Goal: Contribute content: Contribute content

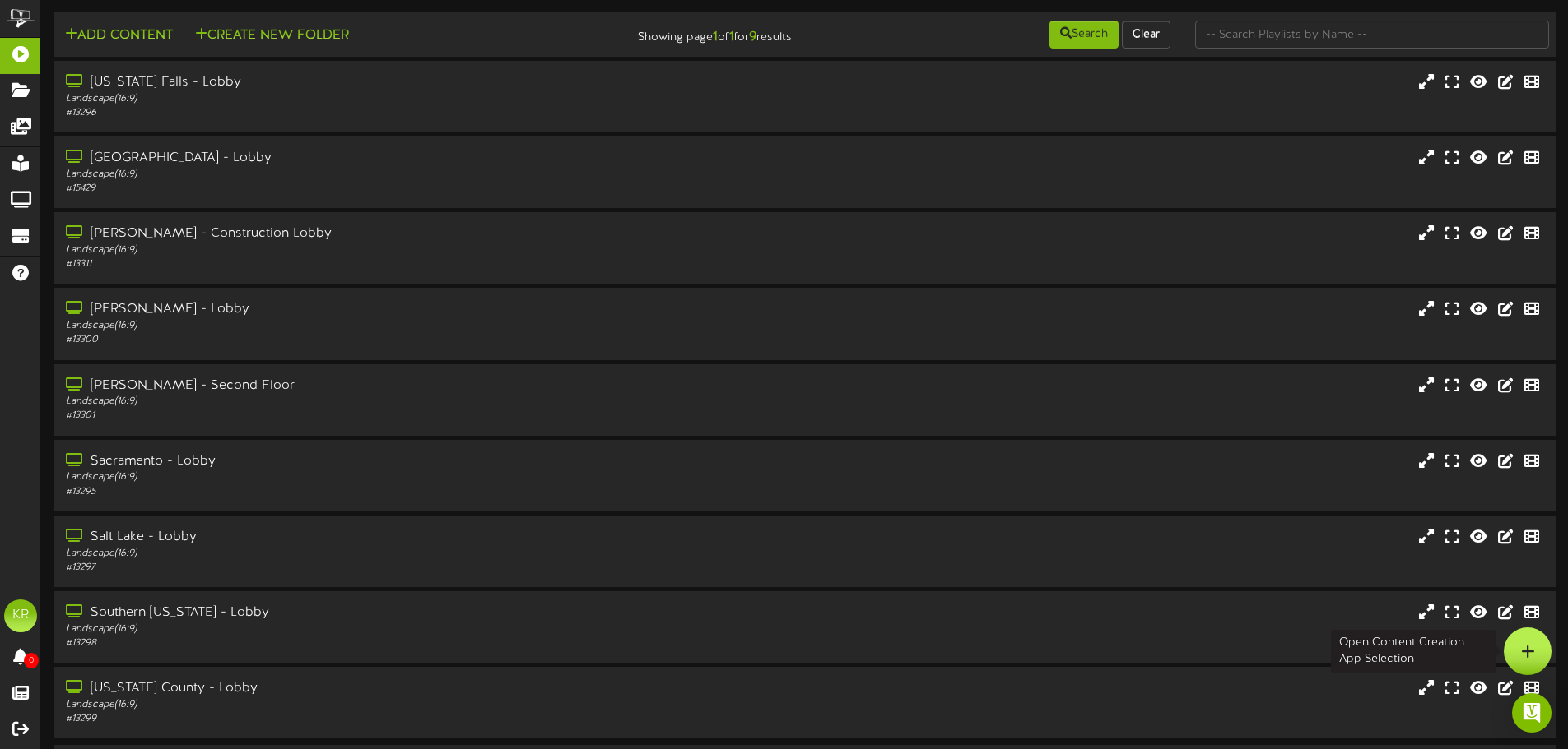
click at [1532, 640] on div at bounding box center [1528, 651] width 47 height 47
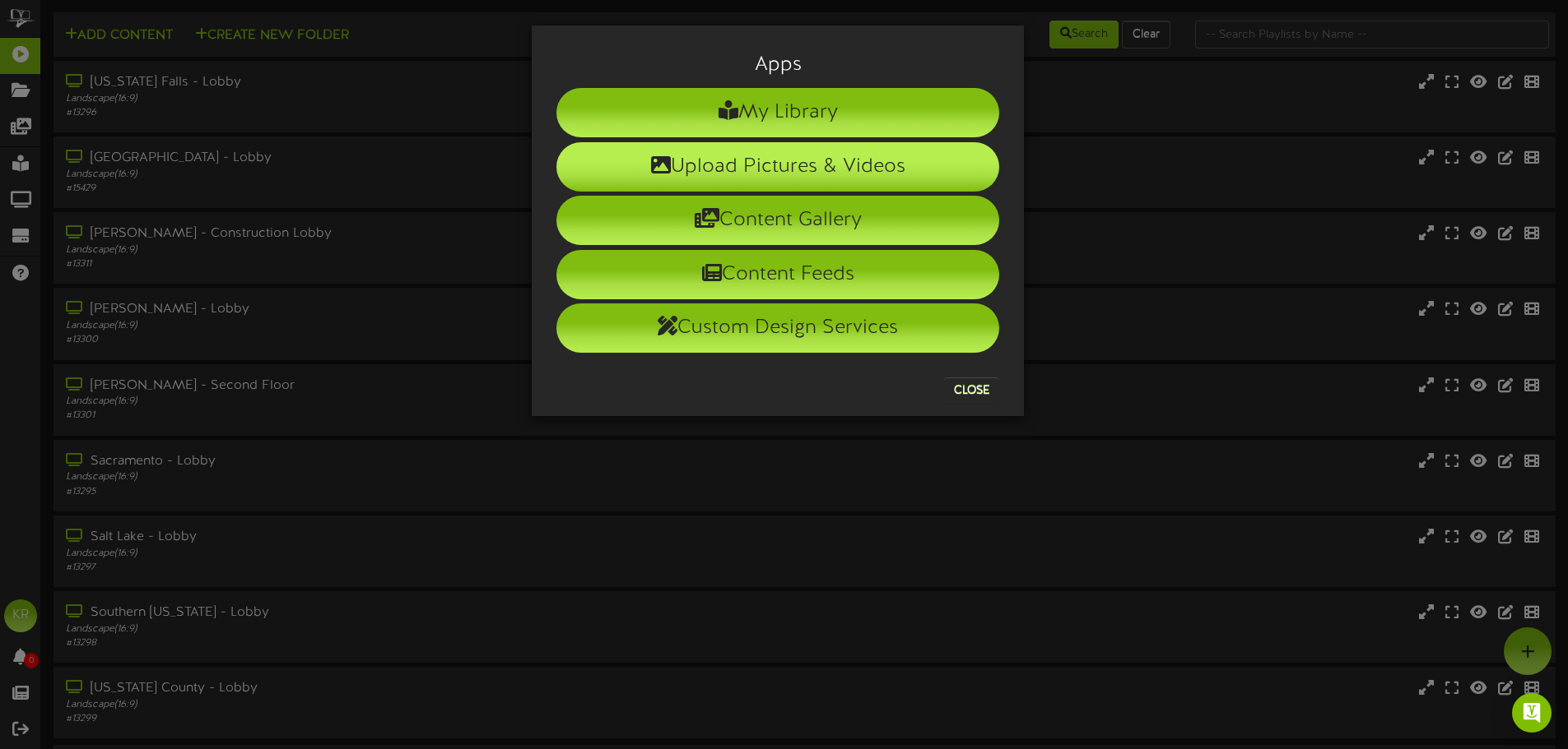
click at [779, 173] on li "Upload Pictures & Videos" at bounding box center [777, 167] width 443 height 49
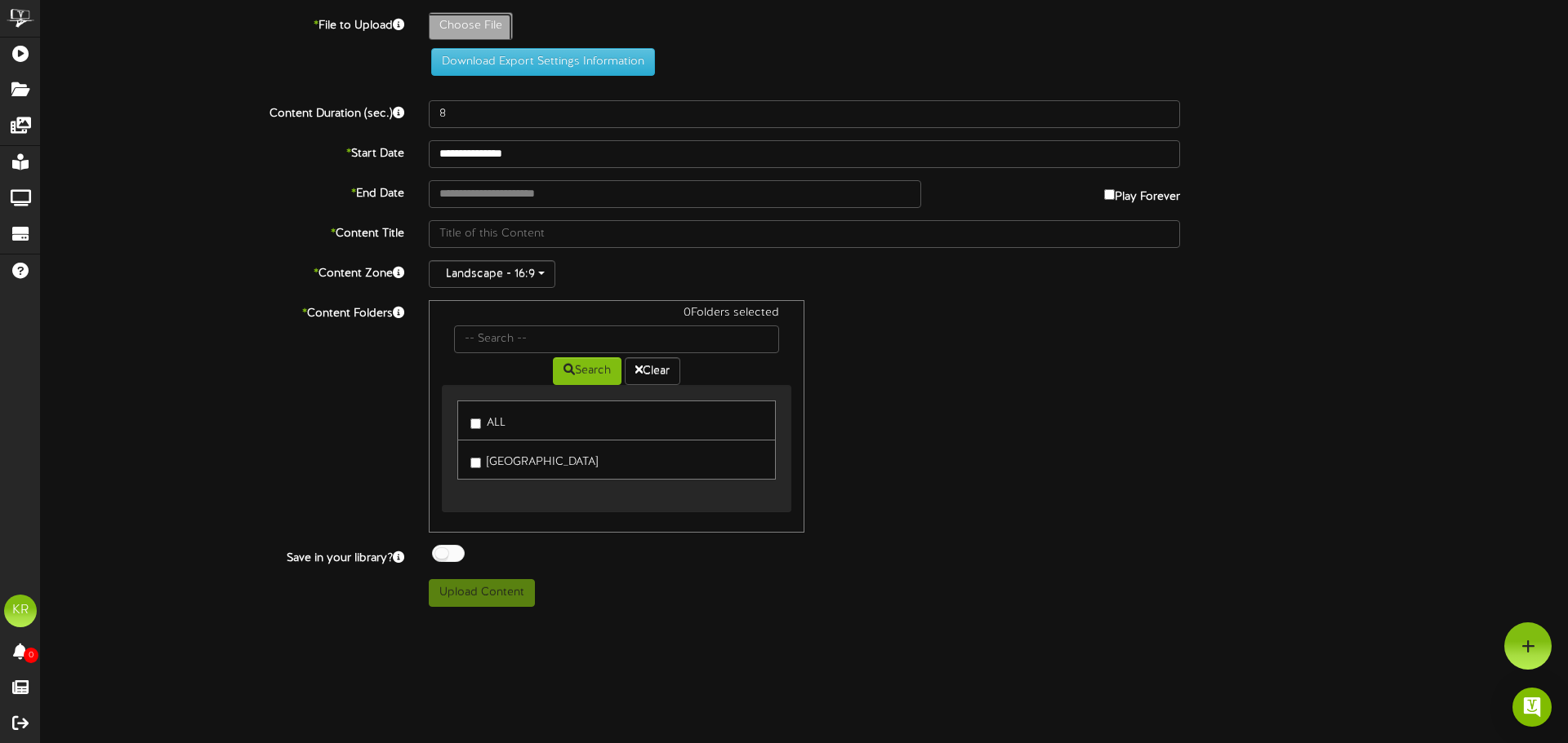
type input "**********"
type input "INSTALLS8-20"
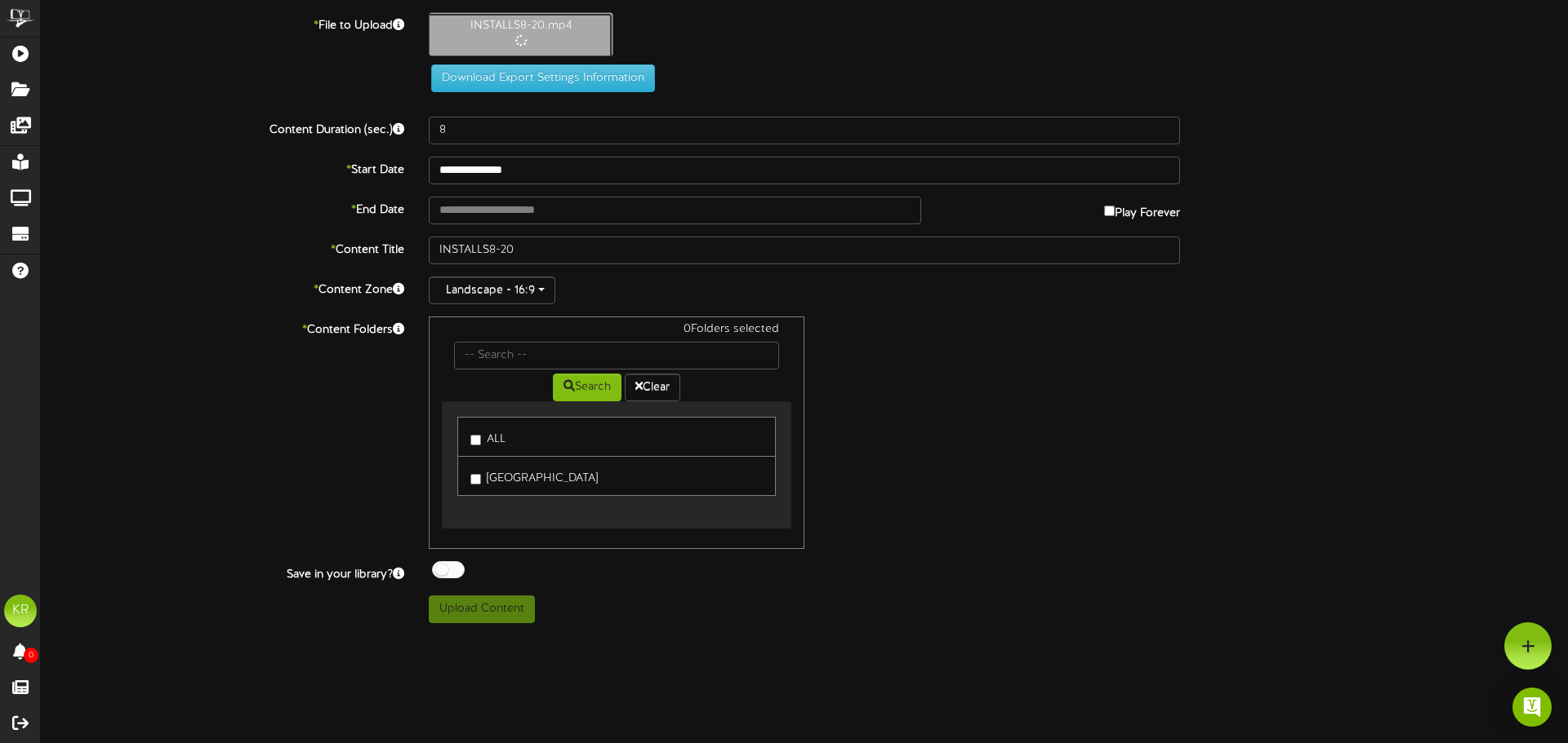
type input "10"
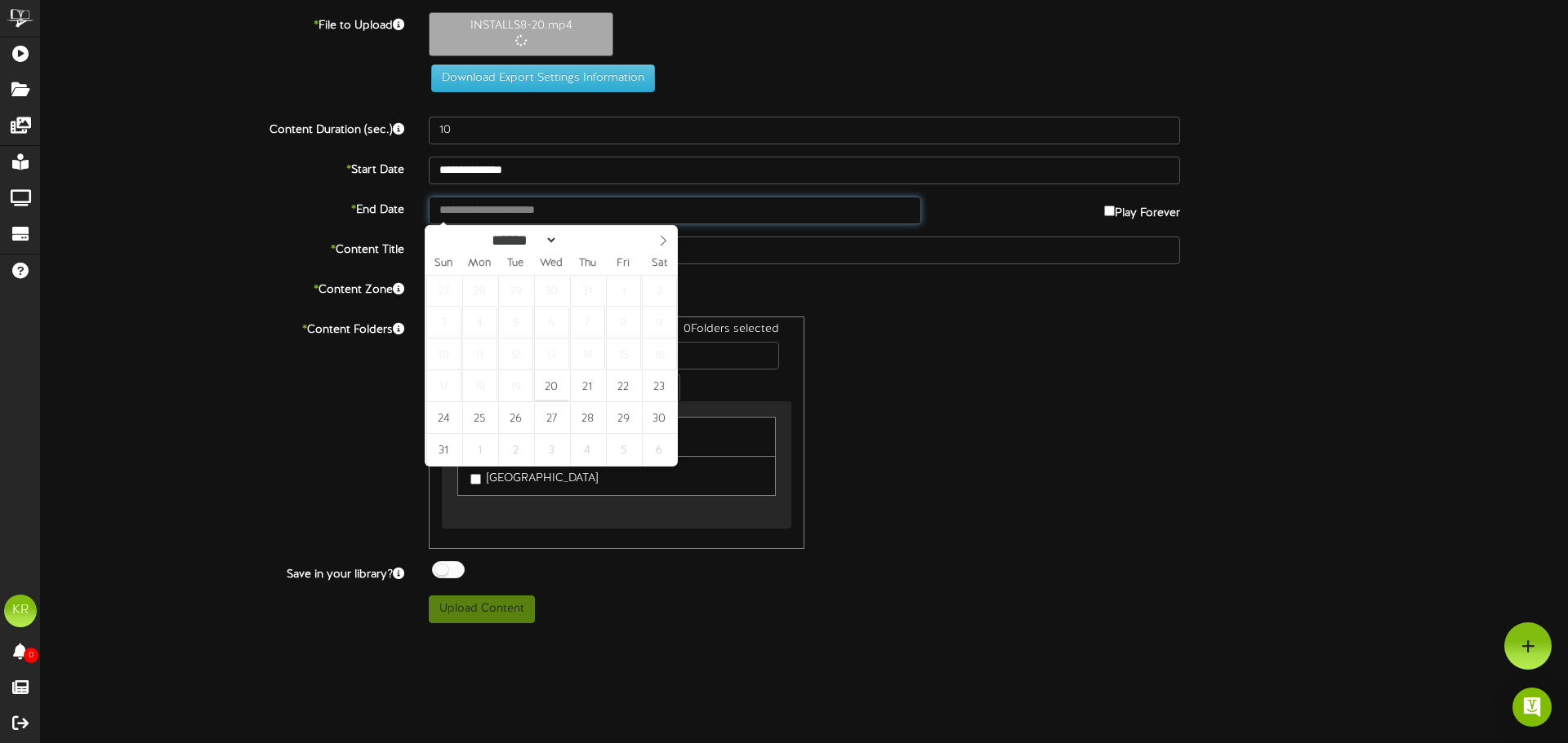
click at [459, 215] on input "text" at bounding box center [674, 210] width 492 height 27
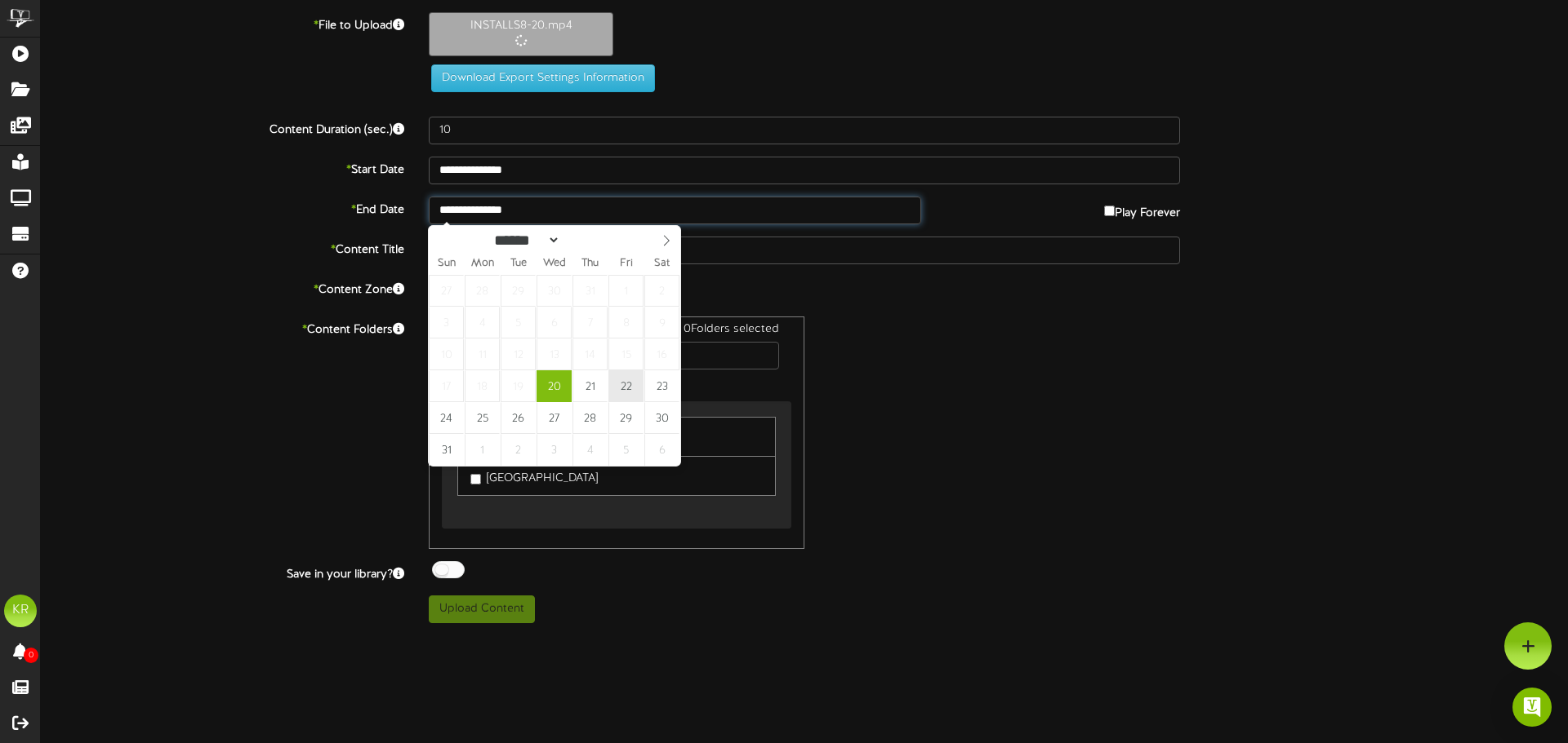
type input "**********"
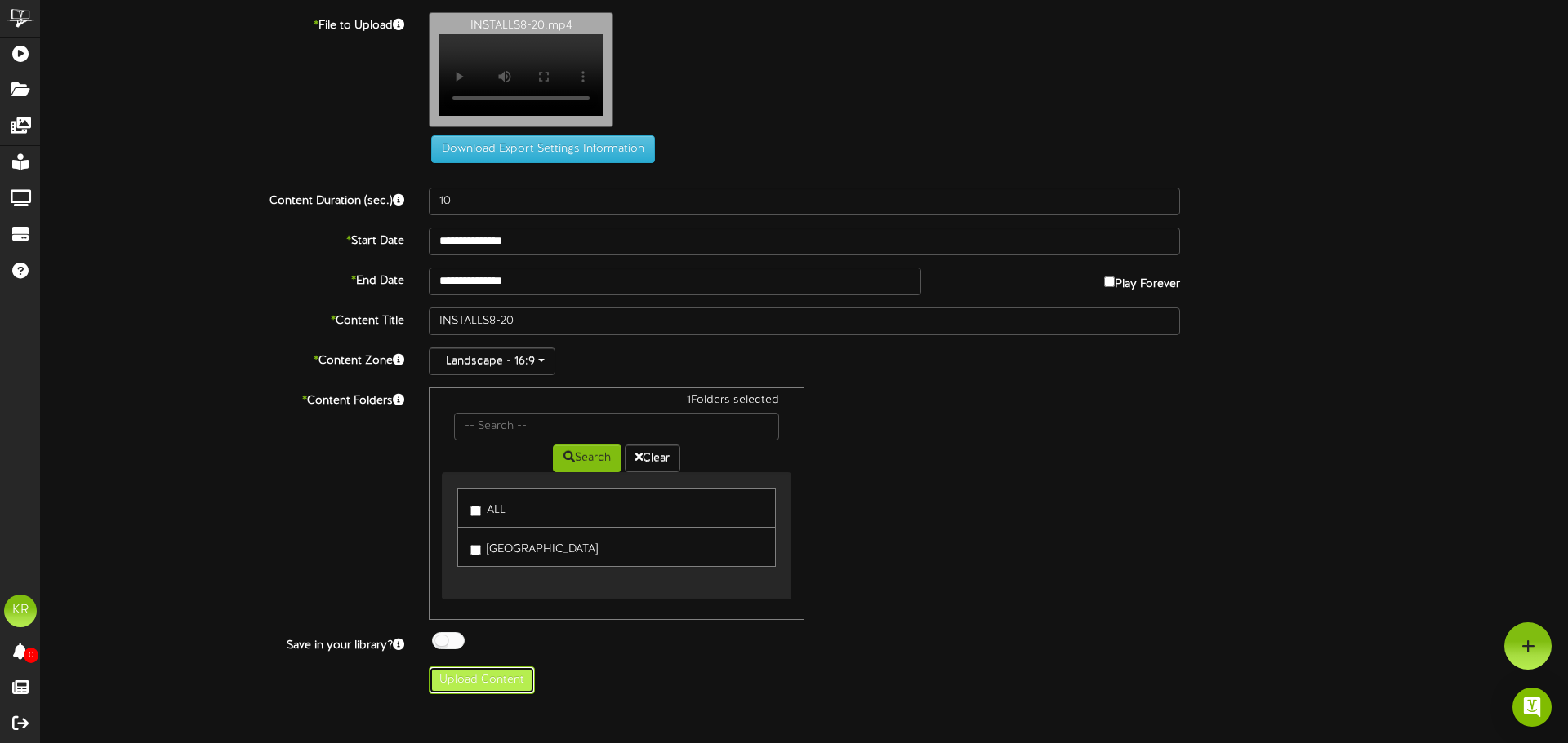
click at [458, 682] on button "Upload Content" at bounding box center [481, 680] width 107 height 27
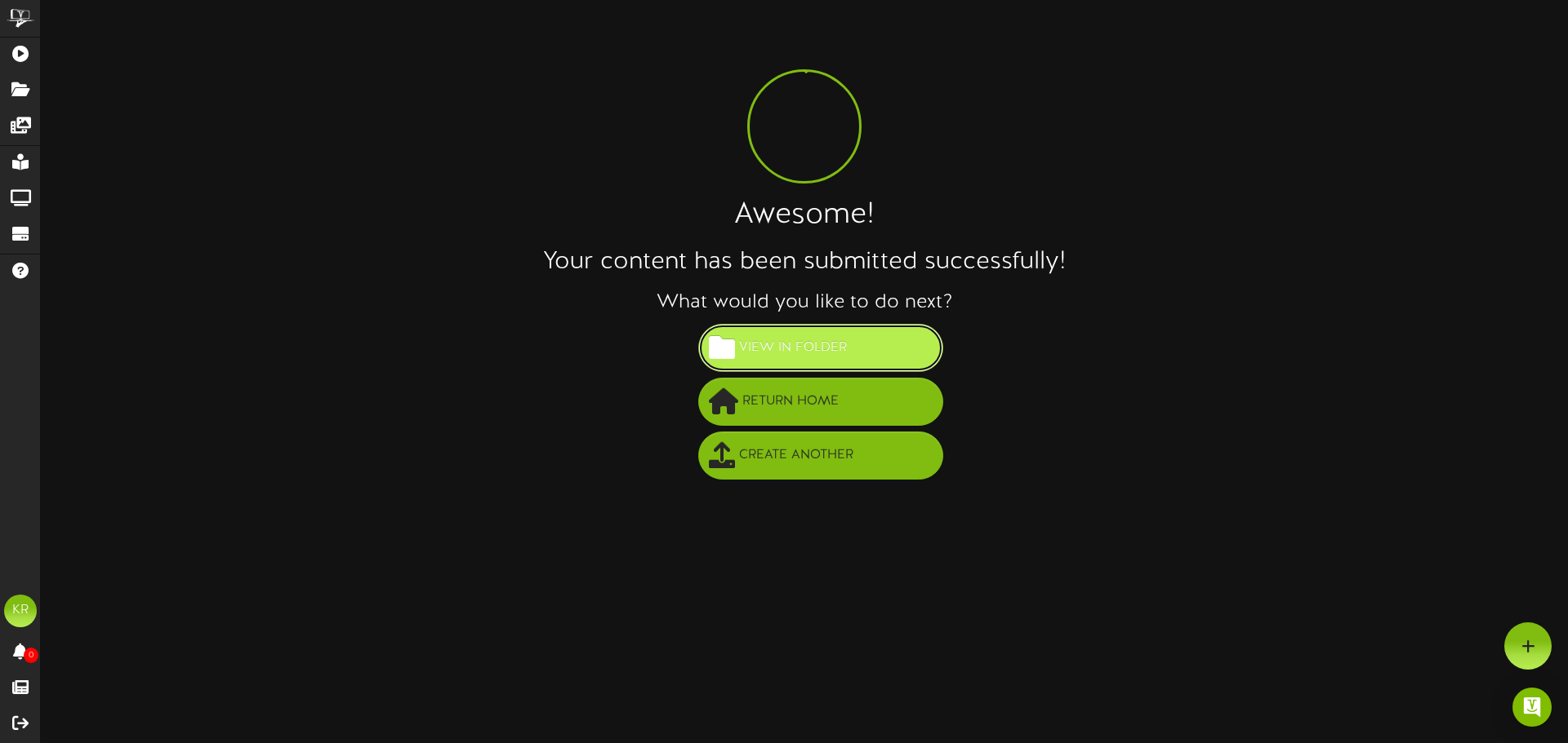
click at [921, 343] on button "View in Folder" at bounding box center [821, 347] width 245 height 48
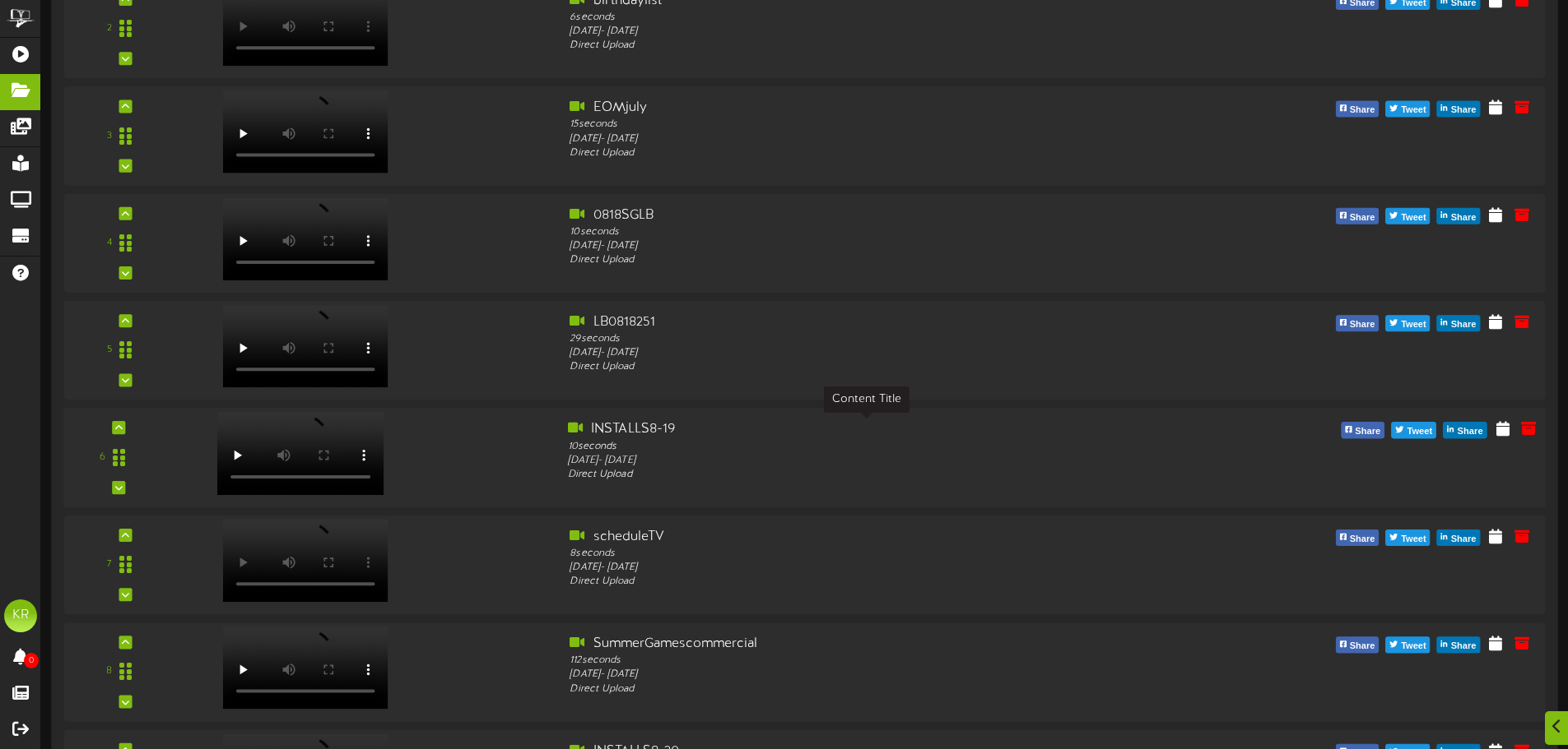
scroll to position [485, 0]
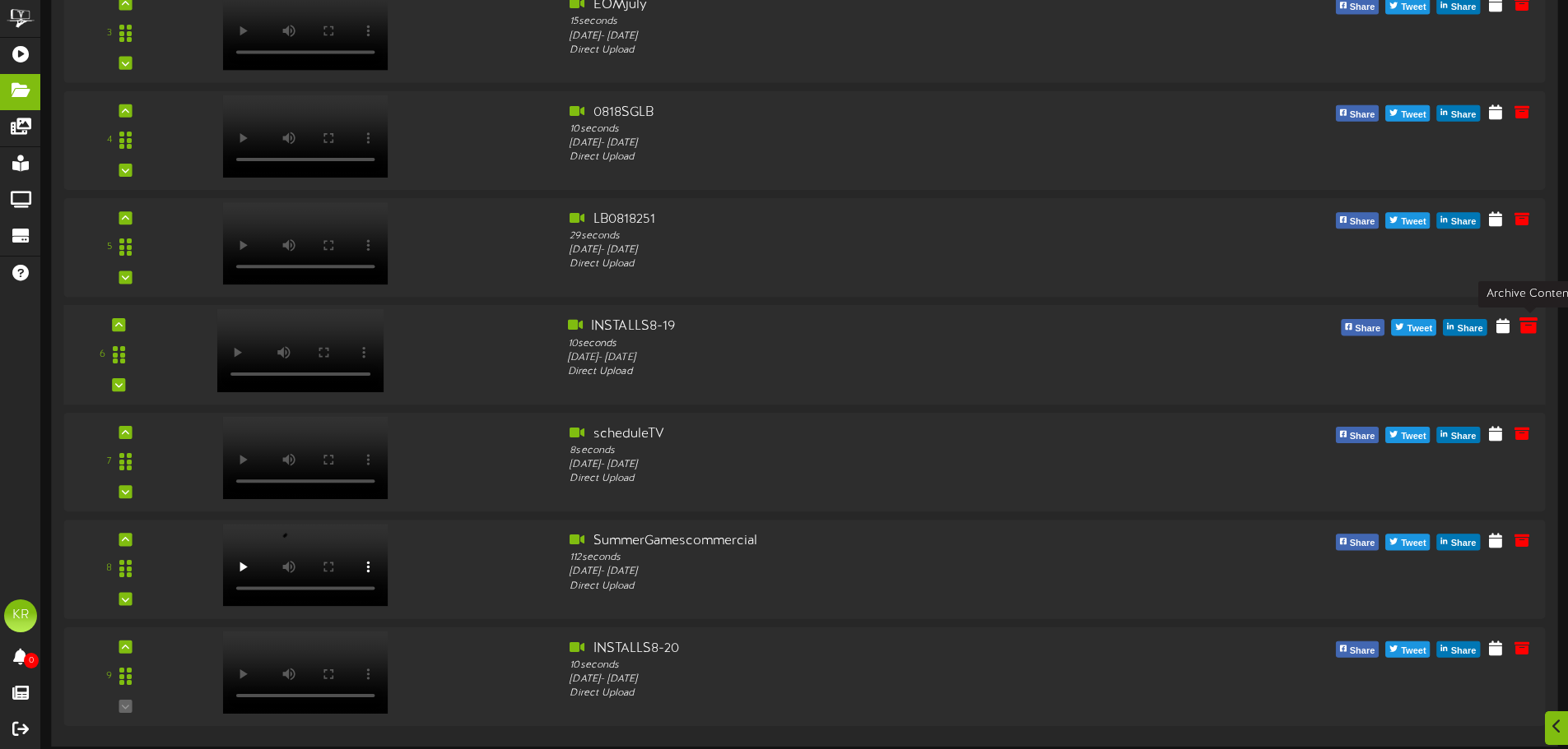
click at [1537, 337] on button at bounding box center [1529, 328] width 28 height 26
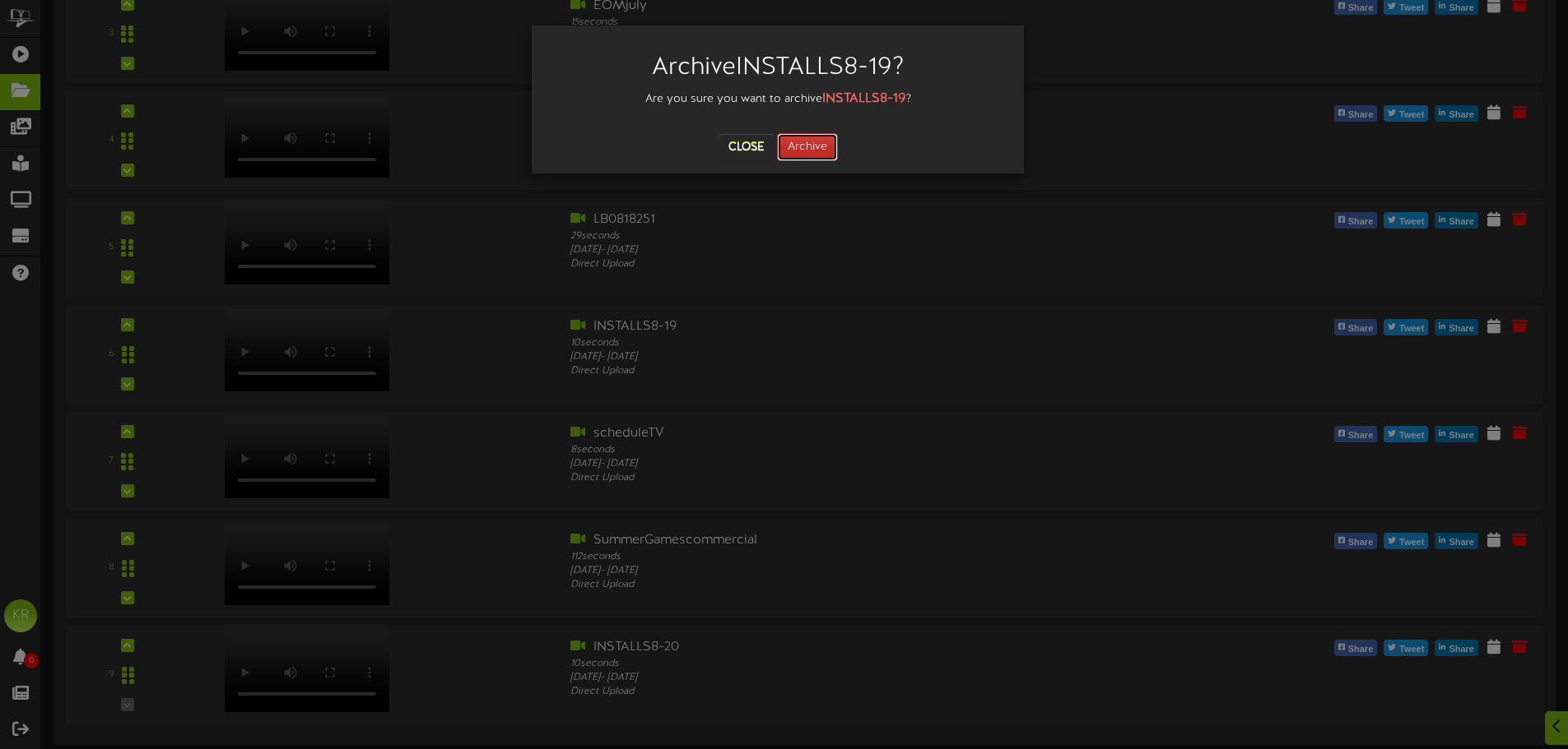
click at [813, 143] on button "Archive" at bounding box center [808, 147] width 61 height 28
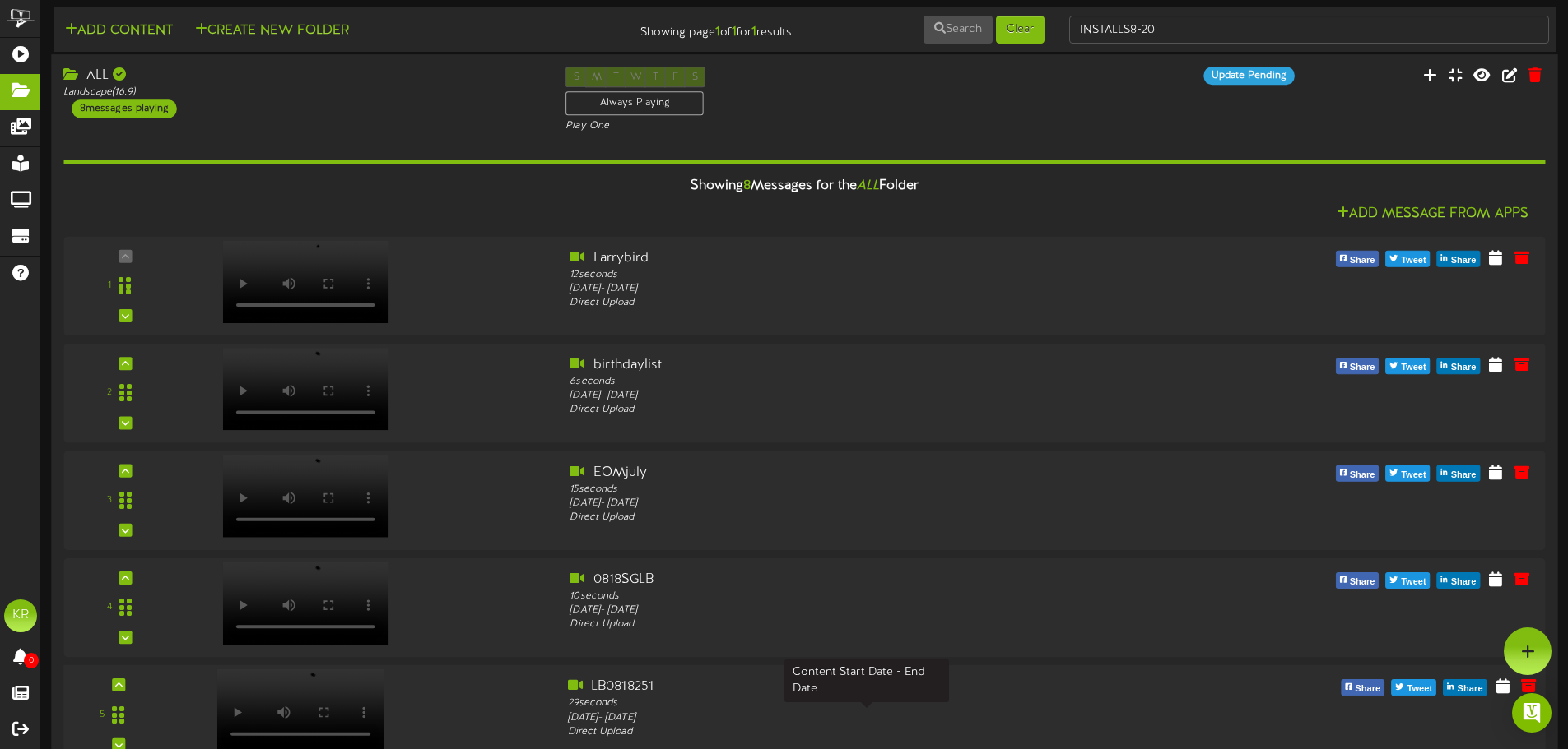
scroll to position [0, 0]
